Goal: Information Seeking & Learning: Learn about a topic

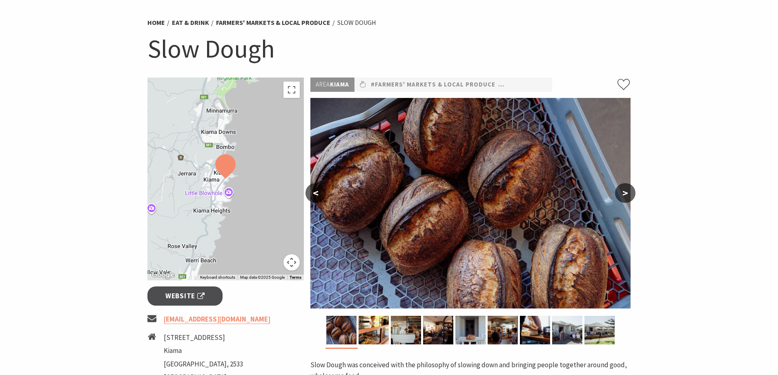
scroll to position [41, 0]
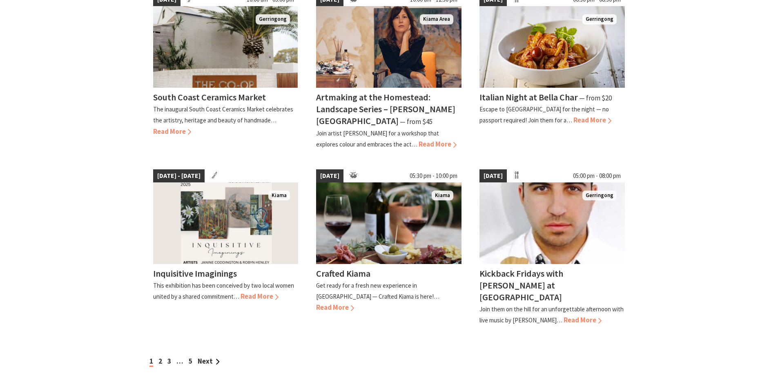
scroll to position [612, 0]
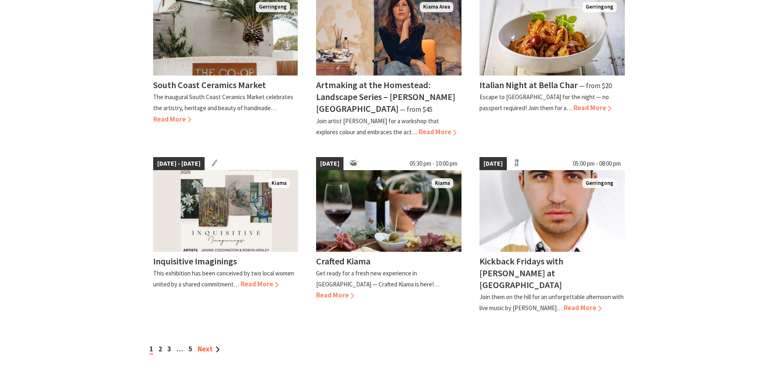
click at [209, 345] on link "Next" at bounding box center [209, 349] width 22 height 9
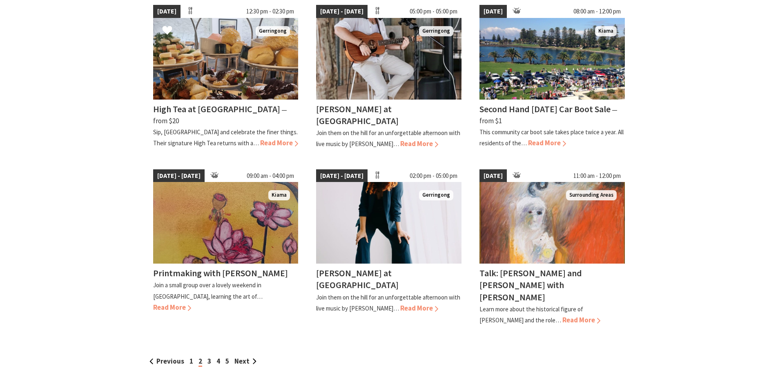
scroll to position [612, 0]
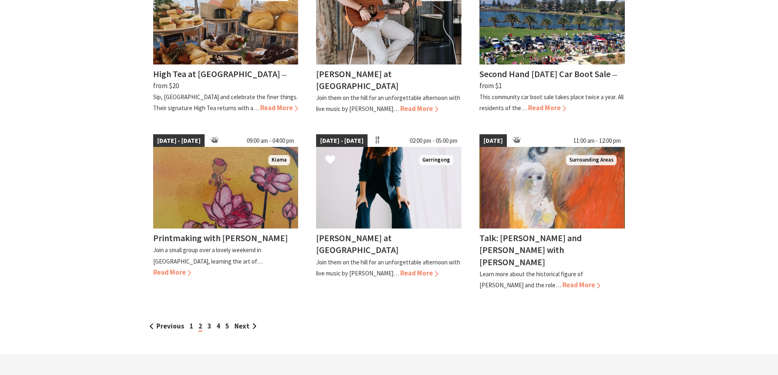
drag, startPoint x: 207, startPoint y: 196, endPoint x: 311, endPoint y: 270, distance: 127.5
click at [311, 269] on div "06 Sep 25 - 20 Dec 25 02:00 pm - 05:00 pm Gerringong Kay Proudlove at Crooked R…" at bounding box center [388, 213] width 163 height 168
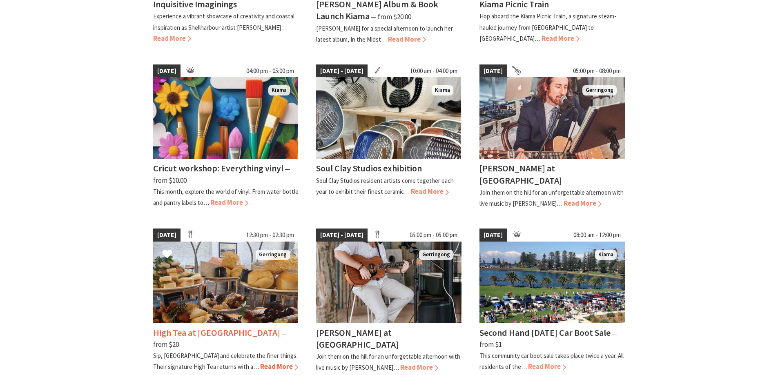
scroll to position [408, 0]
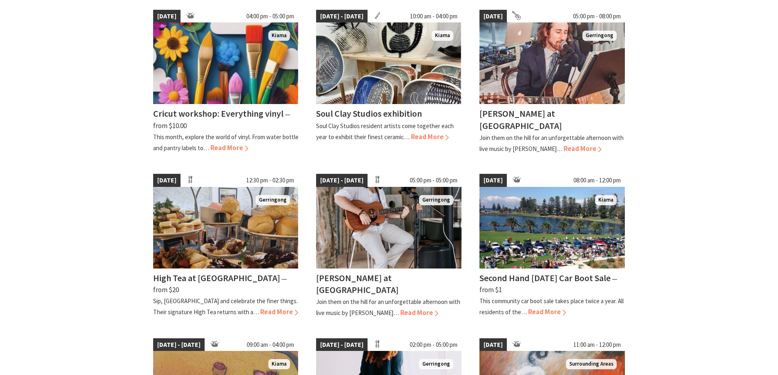
click at [103, 267] on section "22 Aug 25 - 27 Aug 25 Kiama Inquisitive Imaginings Experience a vibrant showcas…" at bounding box center [389, 188] width 778 height 741
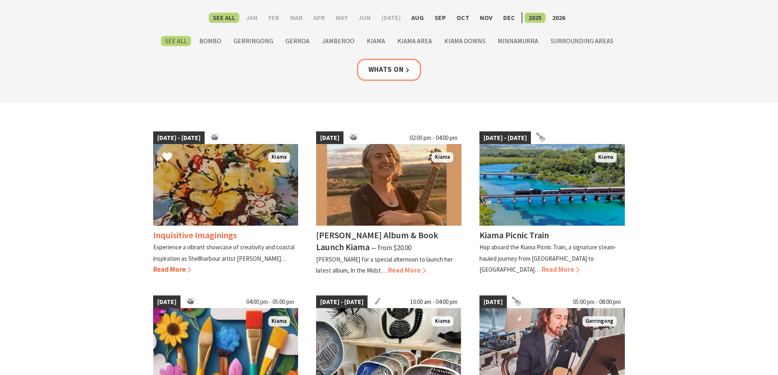
scroll to position [0, 0]
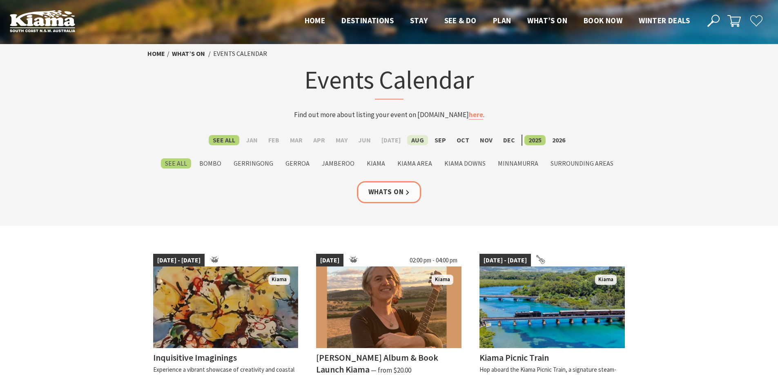
click at [407, 140] on label "Aug" at bounding box center [417, 140] width 21 height 10
click at [0, 0] on input "Aug" at bounding box center [0, 0] width 0 height 0
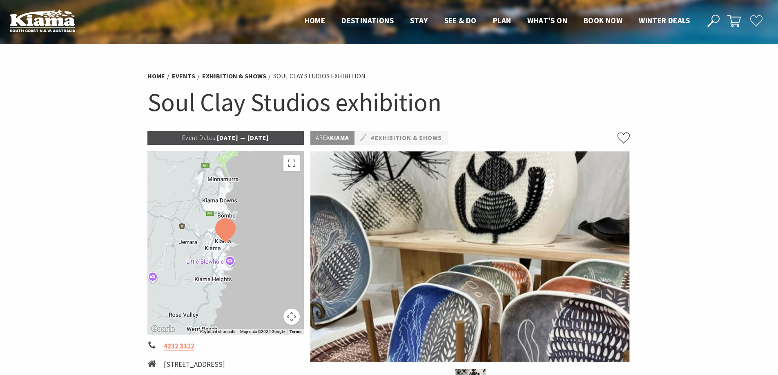
click at [89, 239] on section "Home Events Exhibition & Shows Soul Clay Studios exhibition Soul Clay Studios e…" at bounding box center [389, 295] width 778 height 503
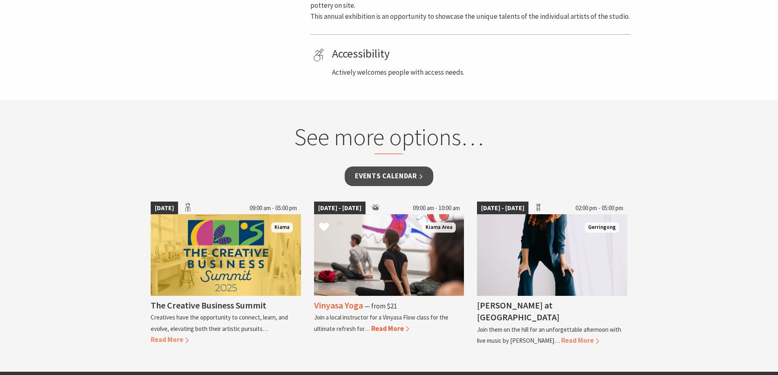
scroll to position [449, 0]
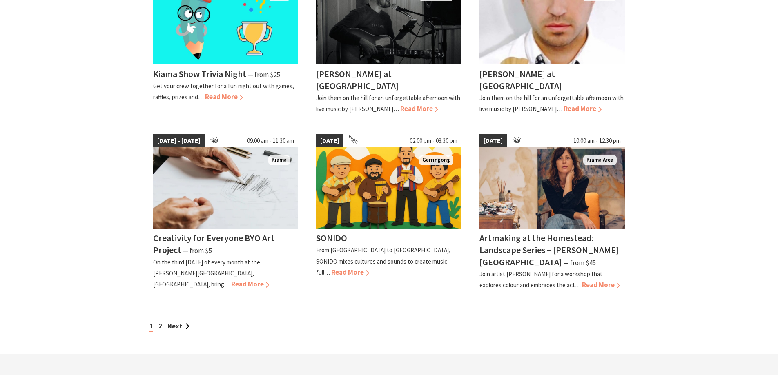
scroll to position [653, 0]
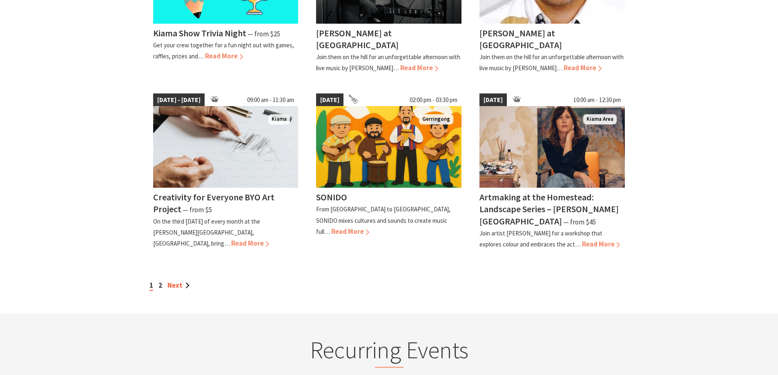
click at [182, 285] on link "Next" at bounding box center [178, 285] width 22 height 9
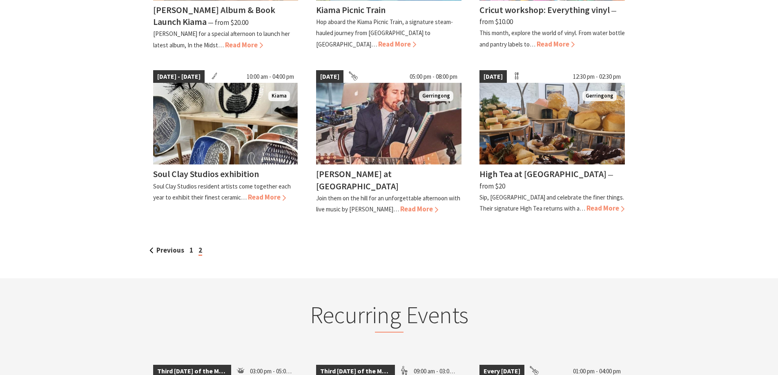
scroll to position [694, 0]
